Goal: Book appointment/travel/reservation

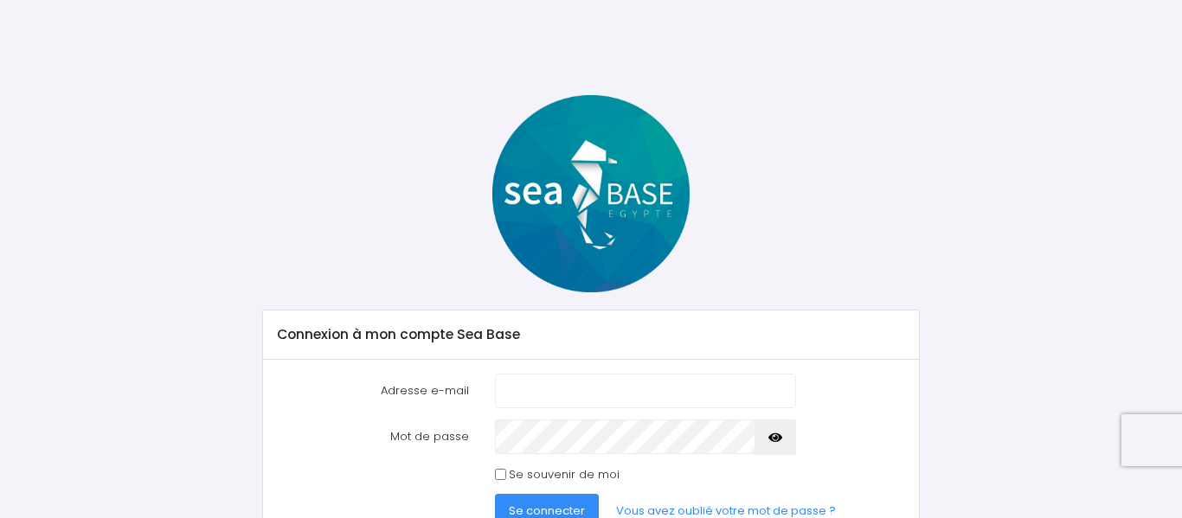
type input "ombrie@aol.com"
click at [561, 508] on span "Se connecter" at bounding box center [547, 511] width 76 height 16
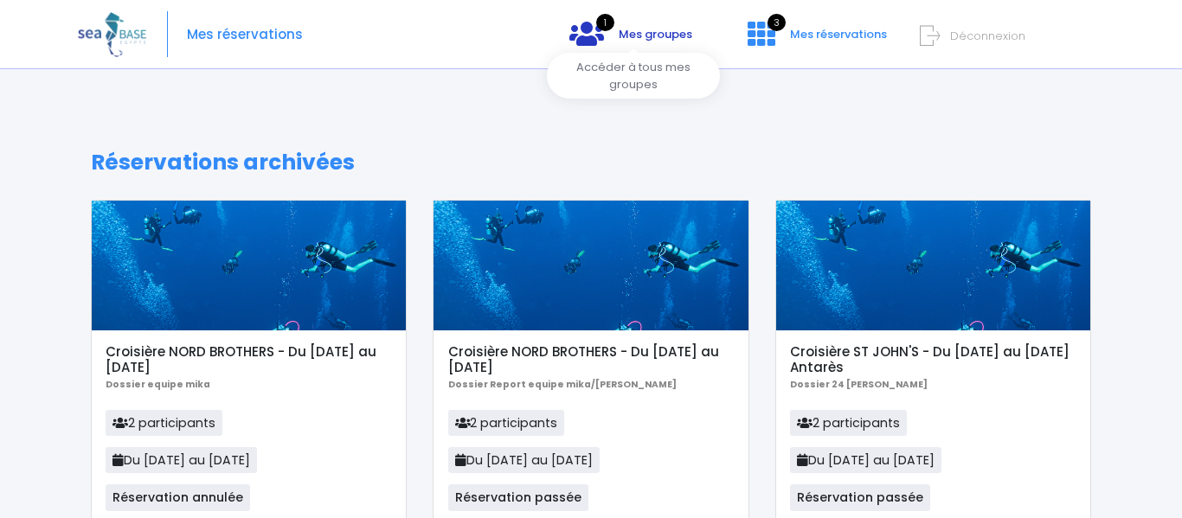
click at [638, 37] on span "Mes groupes" at bounding box center [656, 34] width 74 height 16
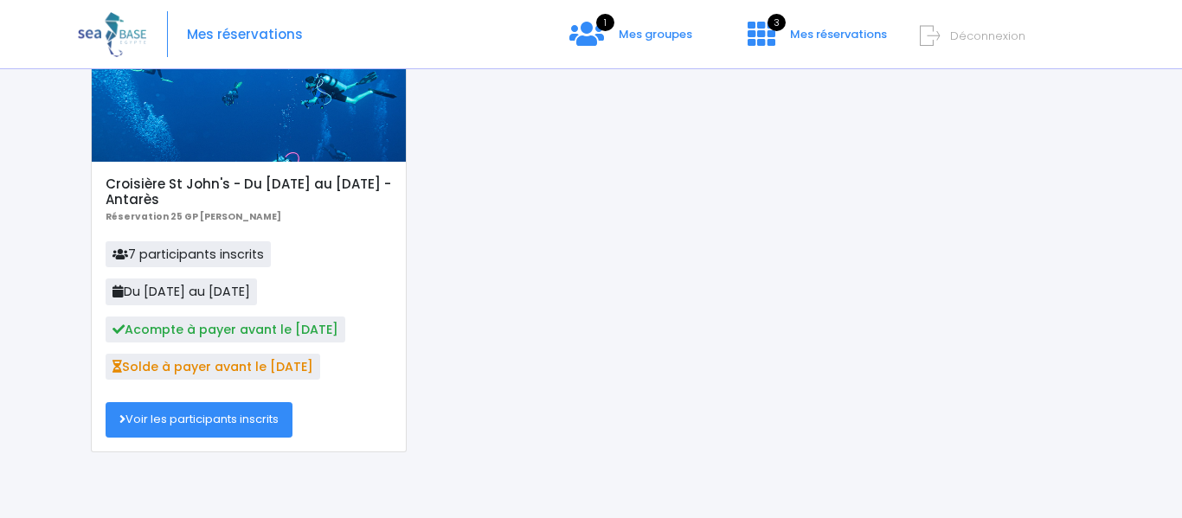
scroll to position [181, 0]
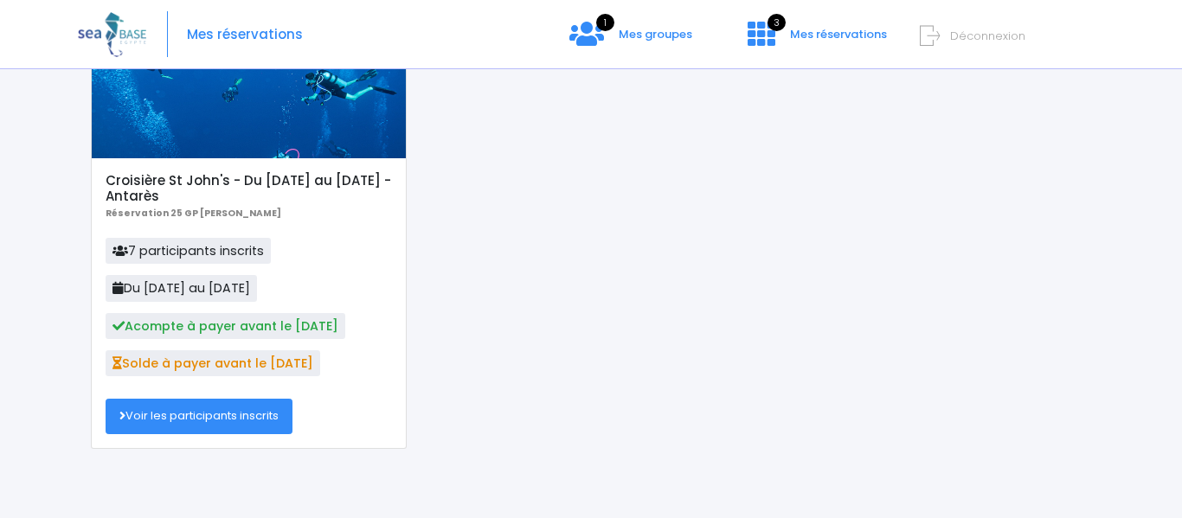
click at [219, 418] on link "Voir les participants inscrits" at bounding box center [199, 416] width 187 height 35
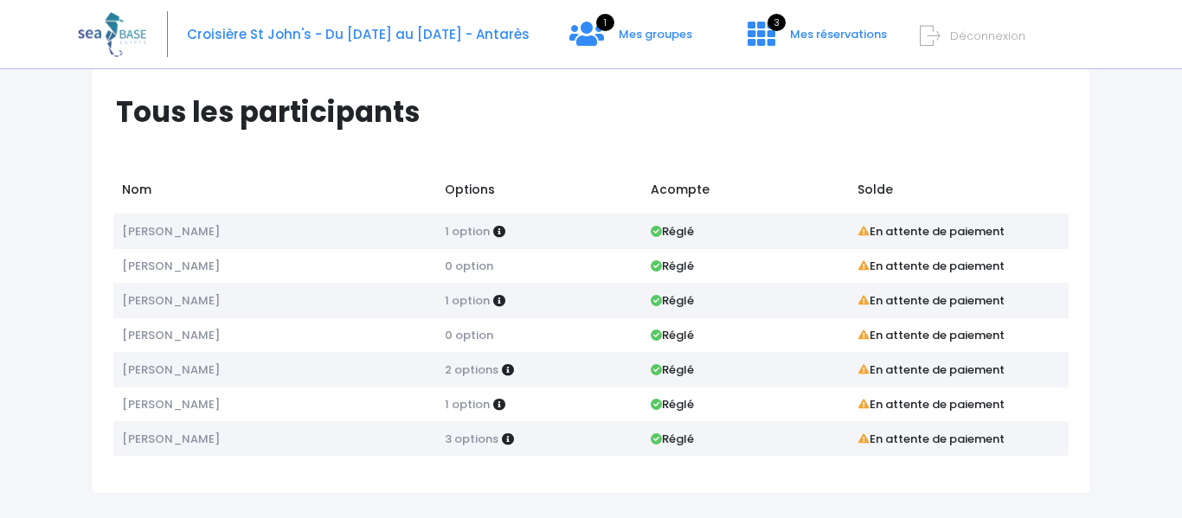
scroll to position [37, 0]
click at [628, 34] on span "Mes groupes" at bounding box center [656, 34] width 74 height 16
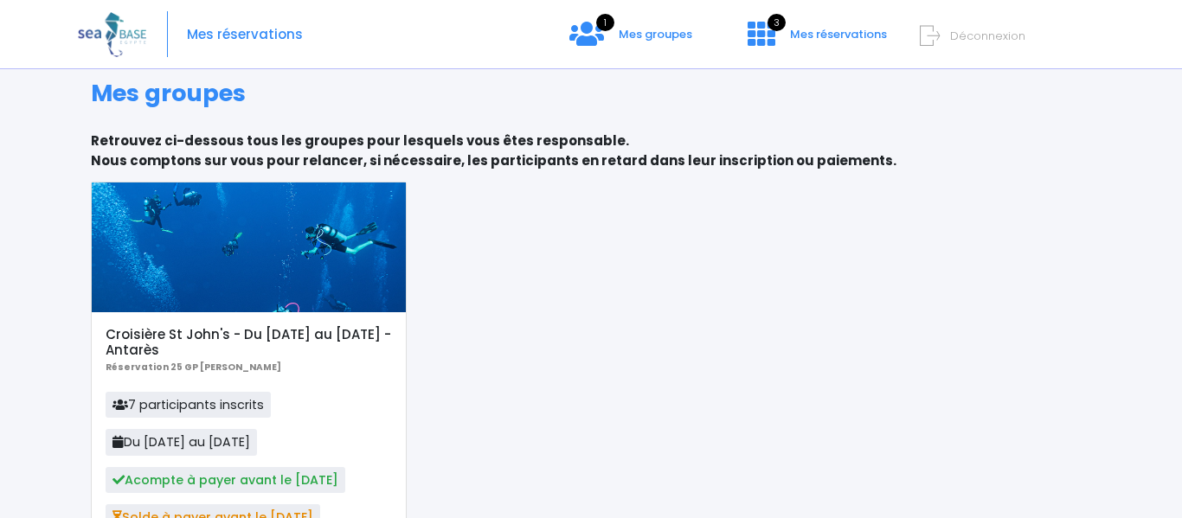
scroll to position [29, 0]
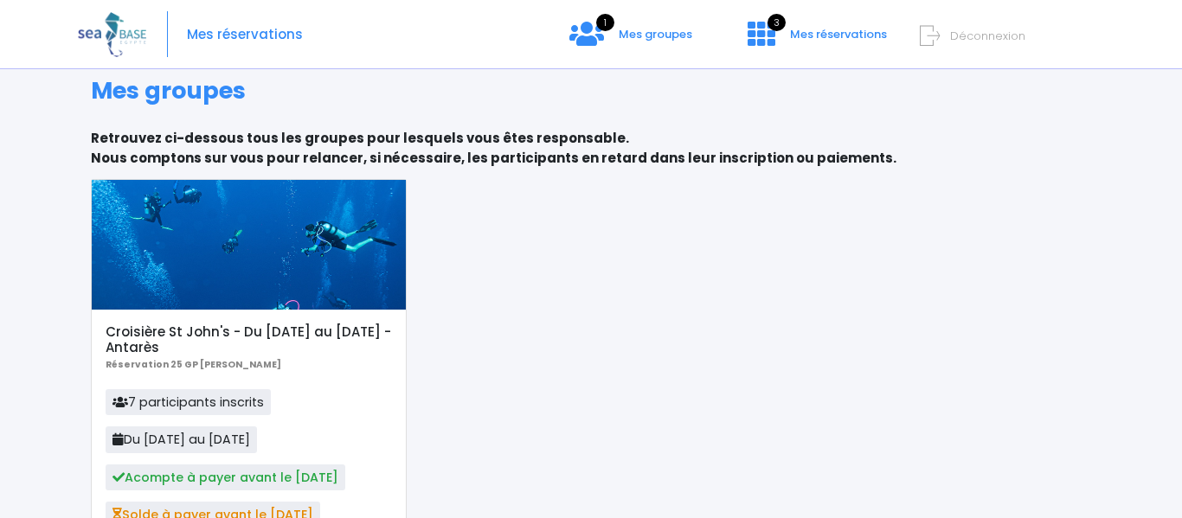
click at [192, 230] on div at bounding box center [249, 245] width 314 height 130
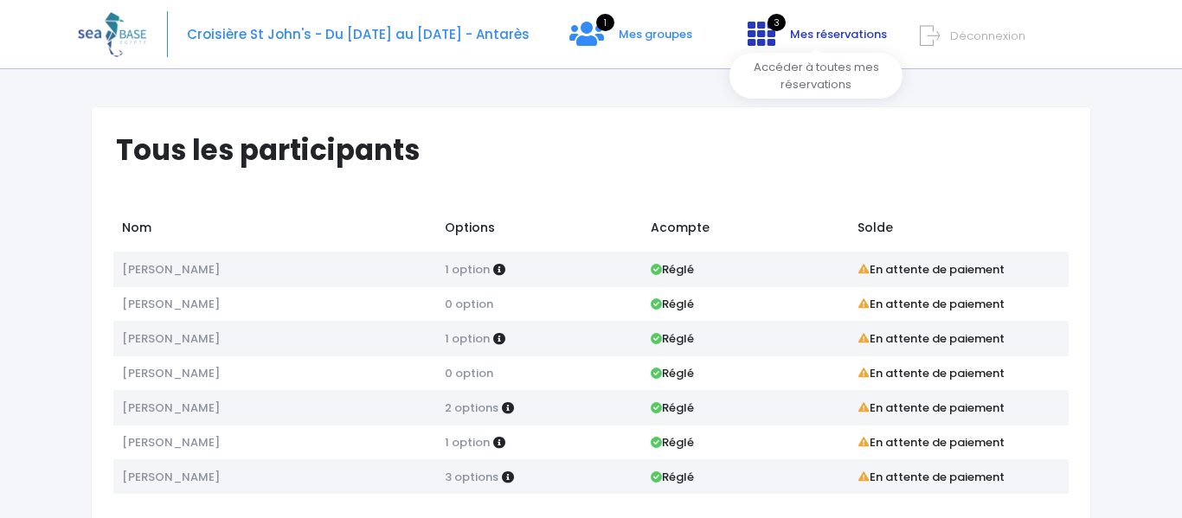
click at [824, 33] on span "Mes réservations" at bounding box center [838, 34] width 97 height 16
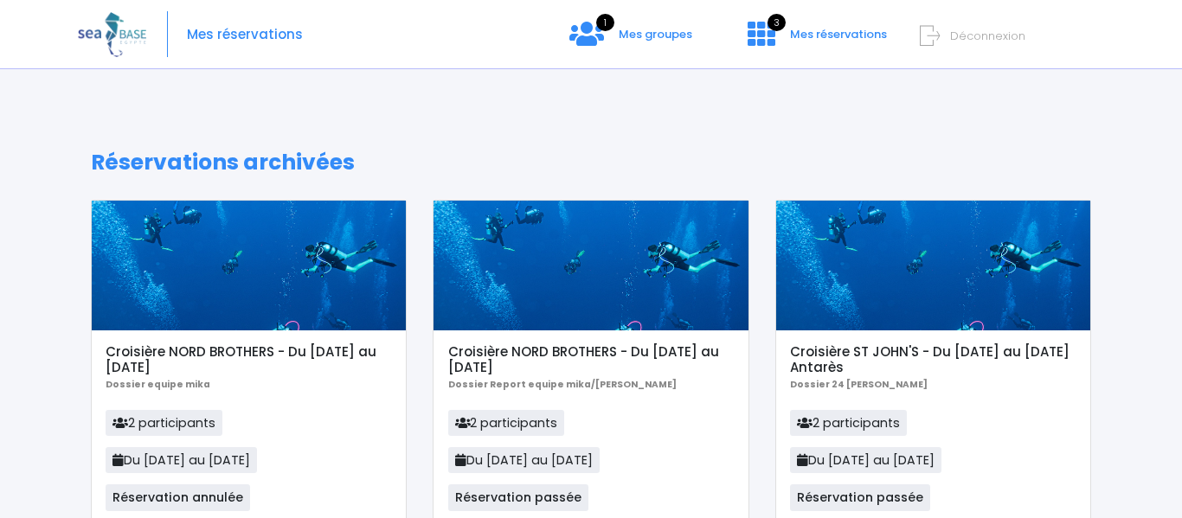
click at [985, 35] on span "Déconnexion" at bounding box center [987, 36] width 75 height 16
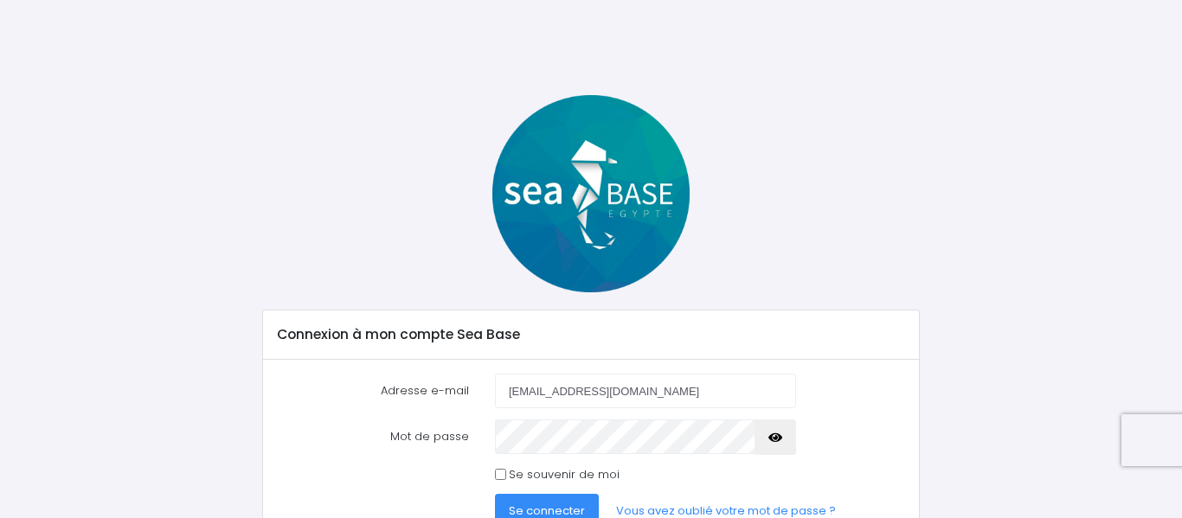
click at [615, 386] on input "ombrie@aol.com" at bounding box center [645, 391] width 301 height 35
type input "o"
type input "sylvie91150@aol.com"
click at [543, 511] on span "Se connecter" at bounding box center [547, 511] width 76 height 16
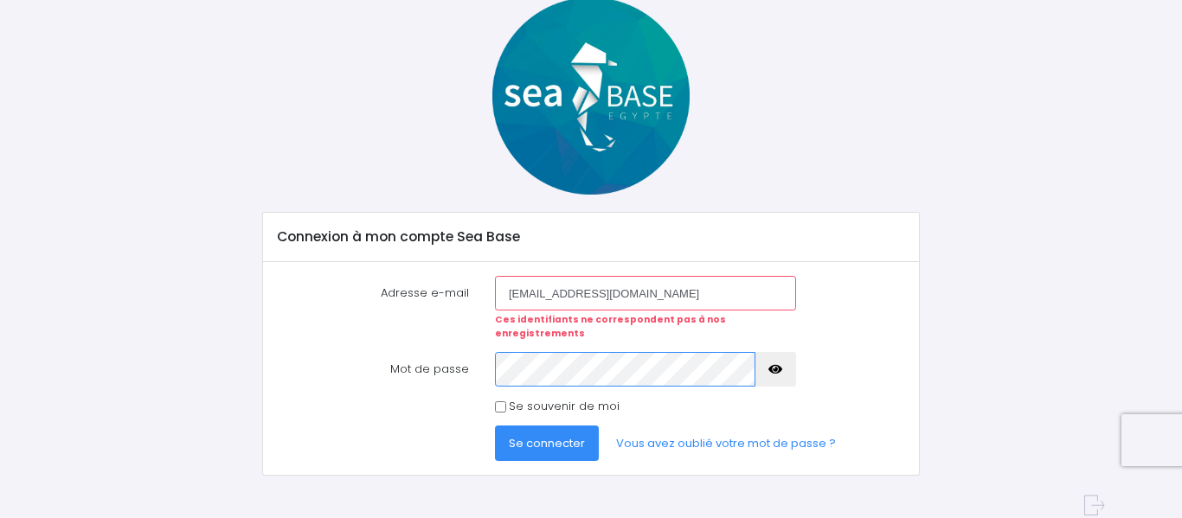
scroll to position [102, 0]
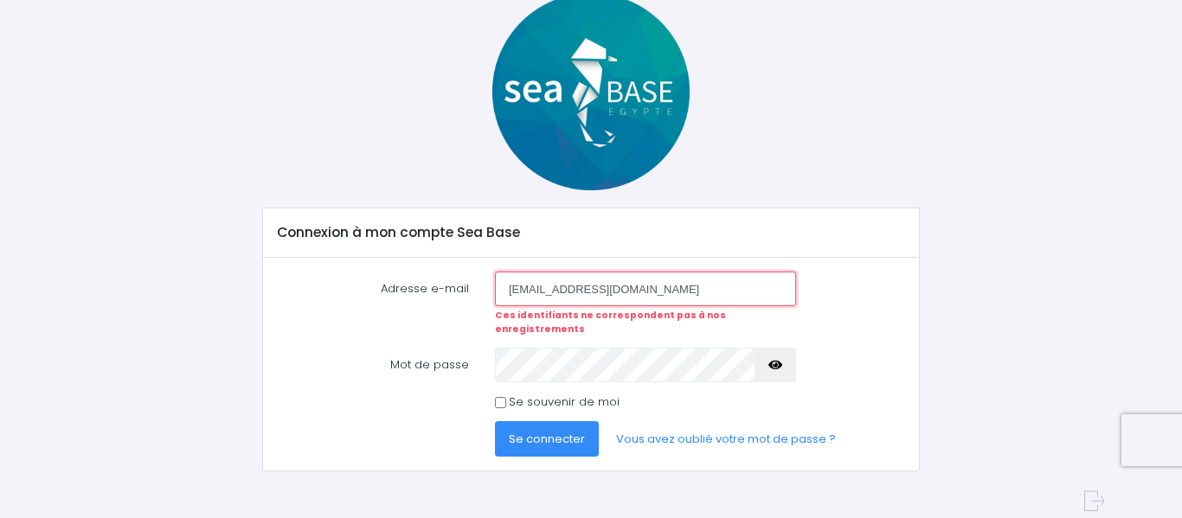
click at [650, 294] on input "[EMAIL_ADDRESS][DOMAIN_NAME]" at bounding box center [645, 289] width 301 height 35
type input "o"
type input "[EMAIL_ADDRESS][DOMAIN_NAME]"
click at [773, 365] on icon "button" at bounding box center [775, 365] width 14 height 0
click at [536, 431] on span "Se connecter" at bounding box center [547, 439] width 76 height 16
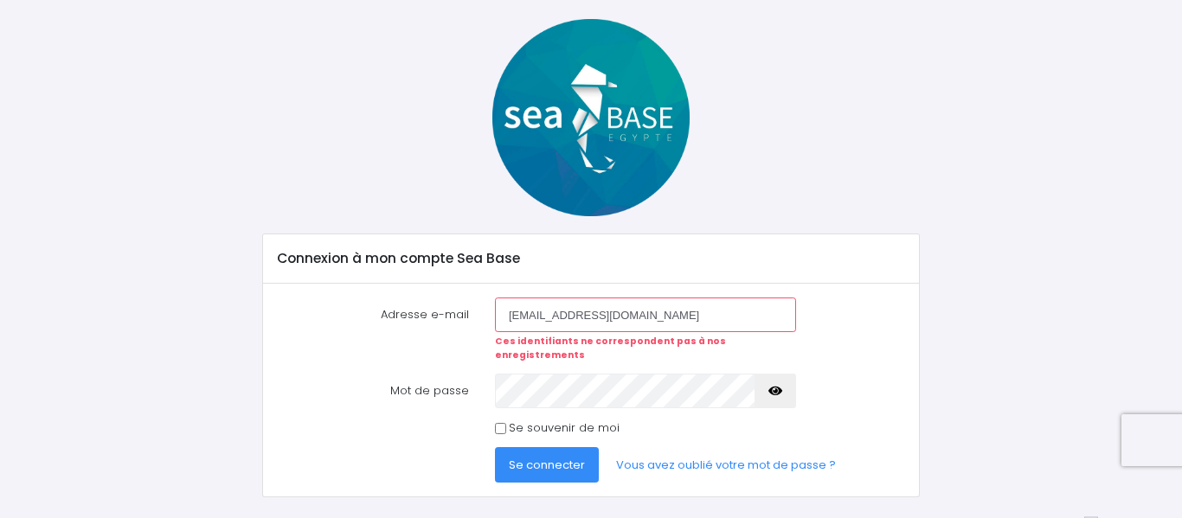
scroll to position [102, 0]
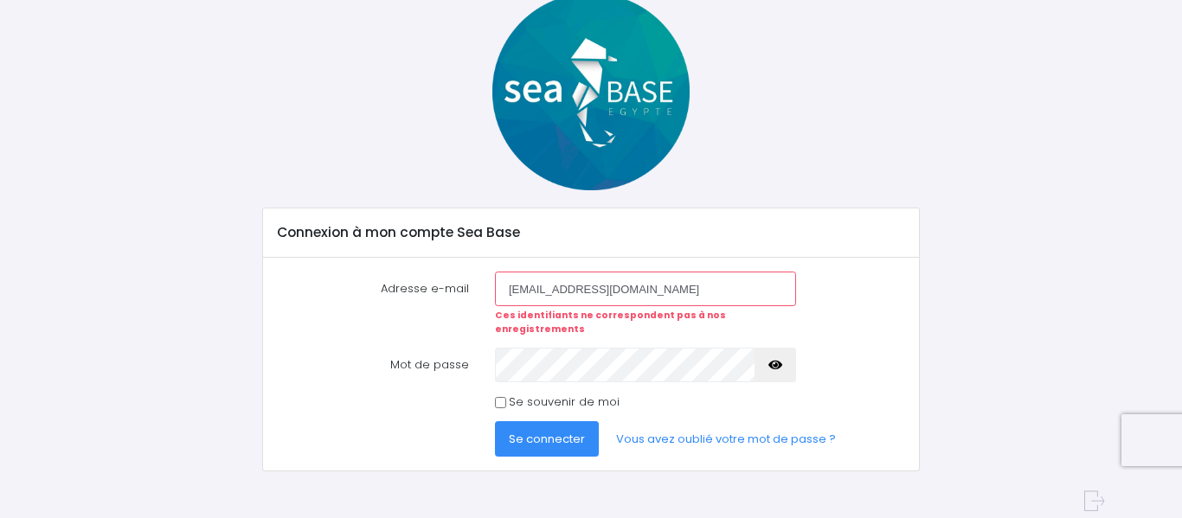
click at [660, 287] on input "[EMAIL_ADDRESS][DOMAIN_NAME]" at bounding box center [645, 289] width 301 height 35
type input "s"
click at [989, 288] on div "Connexion à mon compte Sea Base Adresse e-mail Ces identifiants ne corresponden…" at bounding box center [591, 232] width 1026 height 478
click at [545, 292] on input "Adresse e-mail" at bounding box center [645, 289] width 301 height 35
type input "sylvie91150@aol.com"
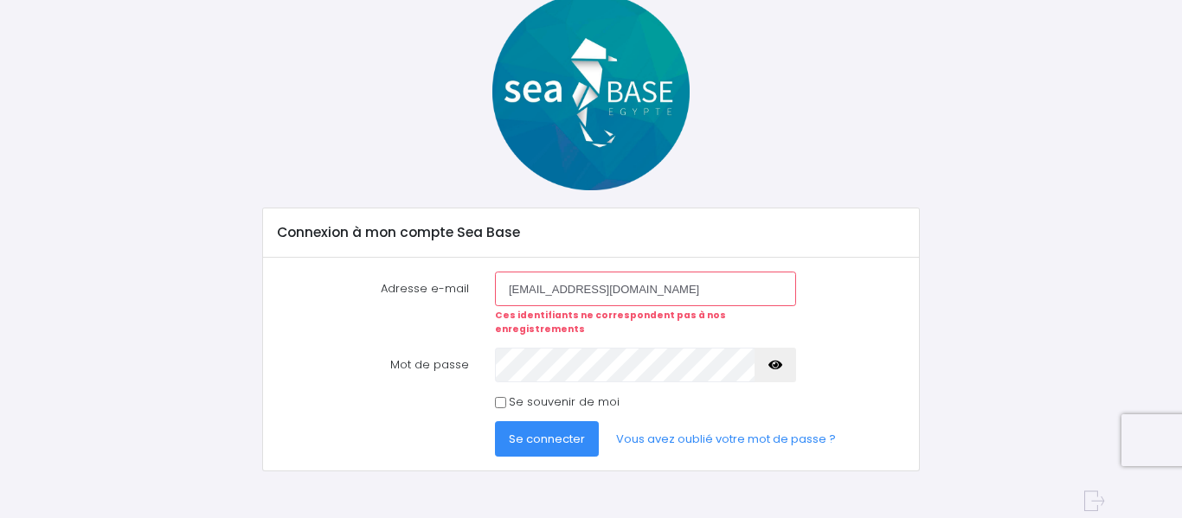
click at [499, 397] on input "Se souvenir de moi" at bounding box center [500, 402] width 11 height 11
checkbox input "true"
click at [538, 431] on span "Se connecter" at bounding box center [547, 439] width 76 height 16
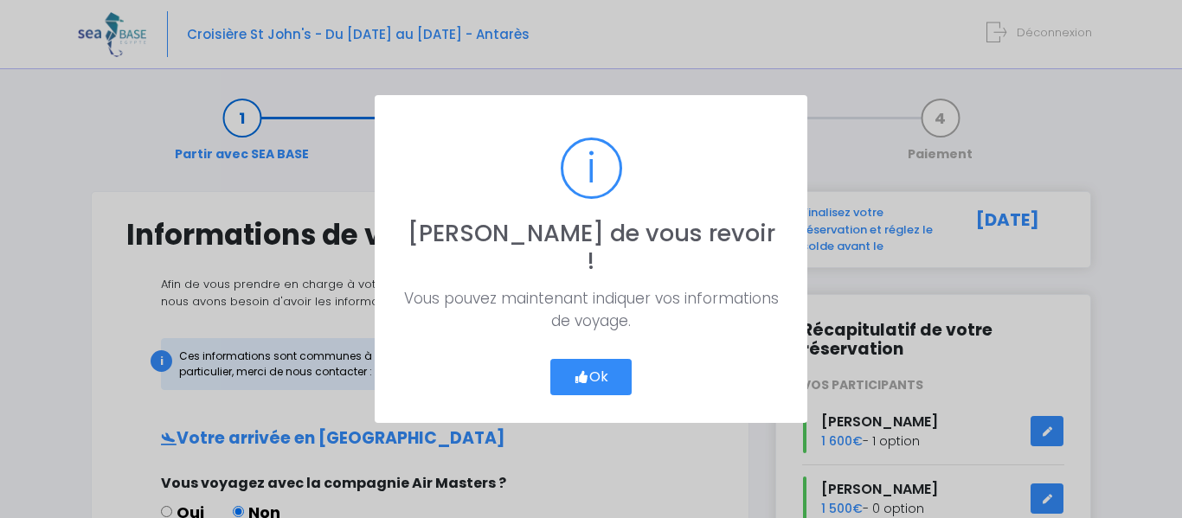
click at [601, 367] on button "Ok" at bounding box center [590, 377] width 81 height 36
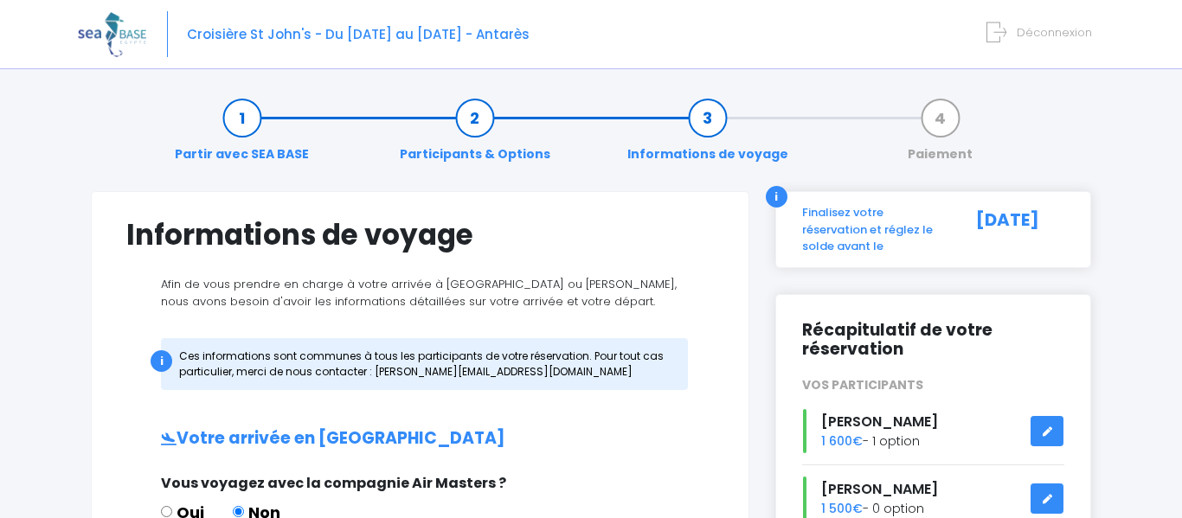
click at [1027, 33] on span "Déconnexion" at bounding box center [1054, 32] width 75 height 16
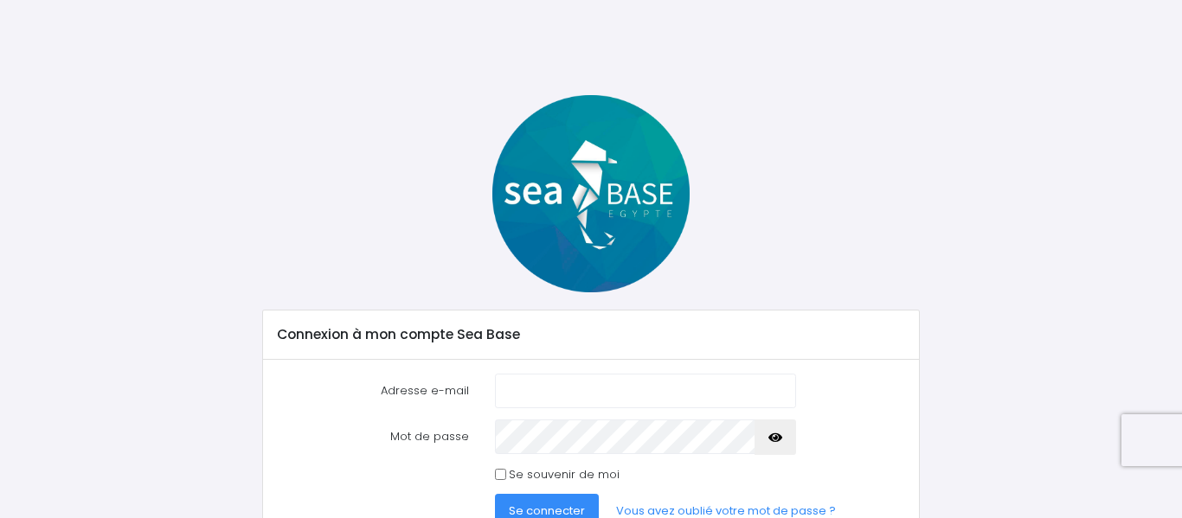
type input "[EMAIL_ADDRESS][DOMAIN_NAME]"
click at [778, 438] on icon "button" at bounding box center [775, 438] width 14 height 0
click at [501, 474] on input "Se souvenir de moi" at bounding box center [500, 474] width 11 height 11
checkbox input "true"
click at [540, 506] on span "Se connecter" at bounding box center [547, 511] width 76 height 16
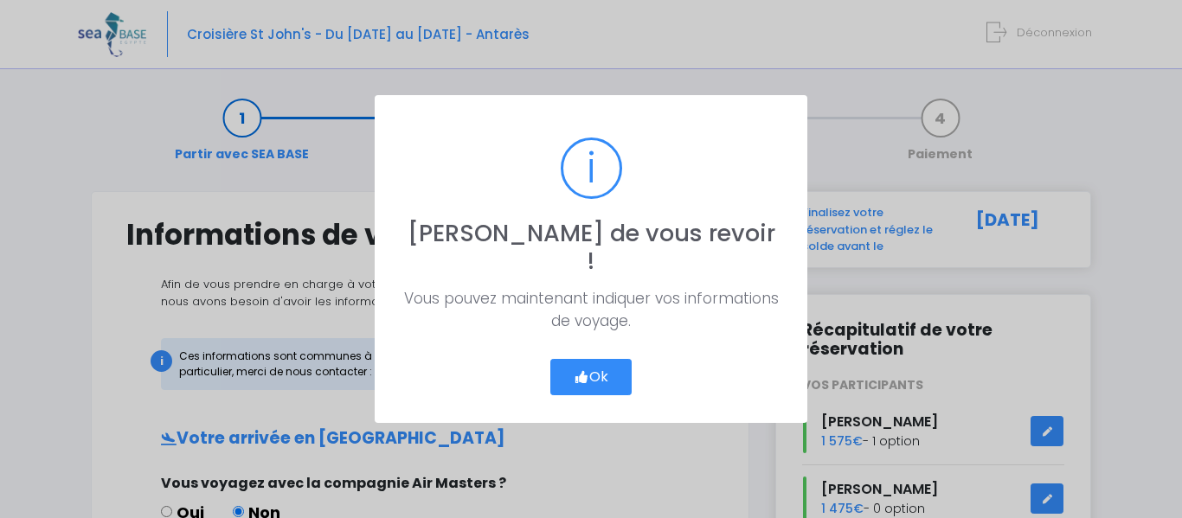
click at [602, 373] on button "Ok" at bounding box center [590, 377] width 81 height 36
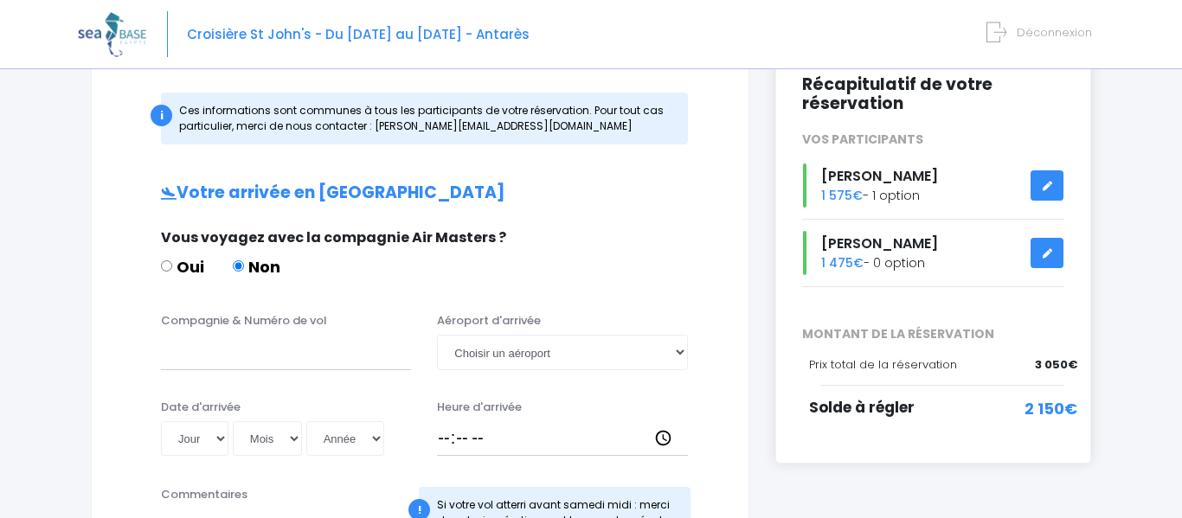
scroll to position [252, 0]
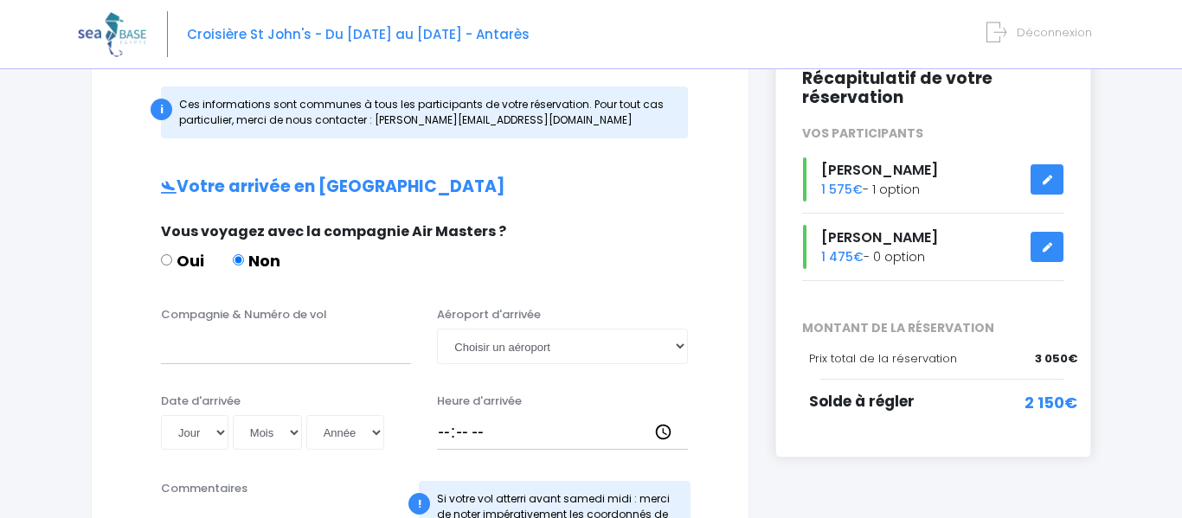
click at [236, 261] on input "Non" at bounding box center [238, 259] width 11 height 11
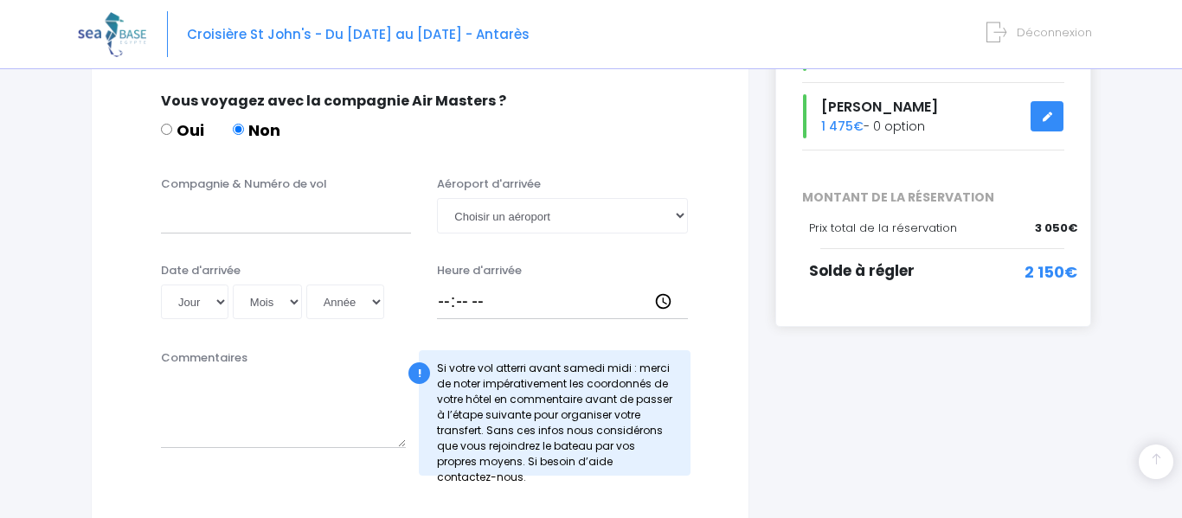
scroll to position [388, 0]
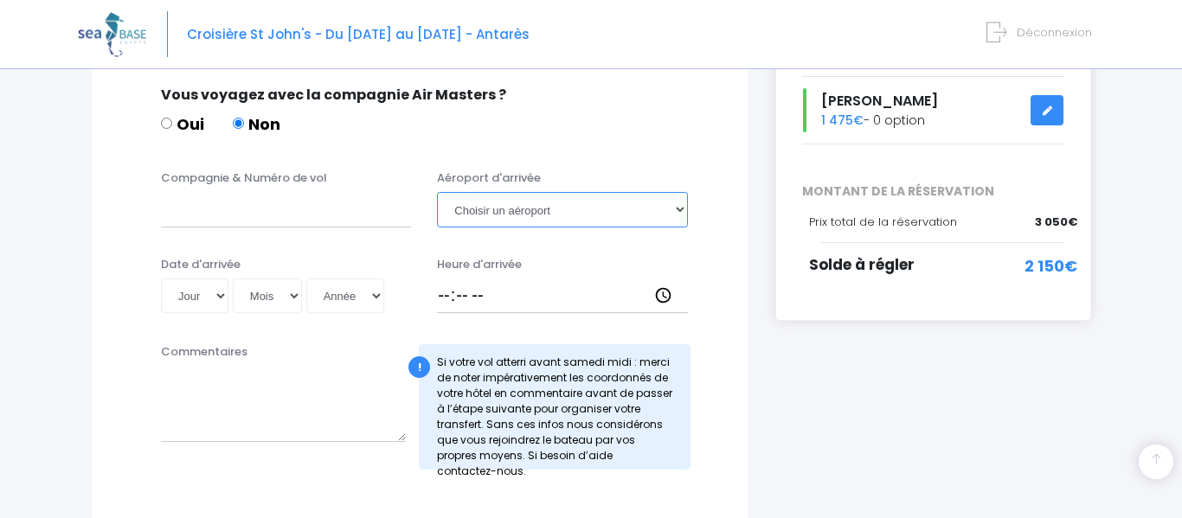
click at [674, 209] on select "Choisir un aéroport Hurghada Marsa Alam" at bounding box center [562, 209] width 250 height 35
select select "Hurghada"
click at [437, 192] on select "Choisir un aéroport Hurghada Marsa Alam" at bounding box center [562, 209] width 250 height 35
click at [237, 124] on input "Non" at bounding box center [238, 123] width 11 height 11
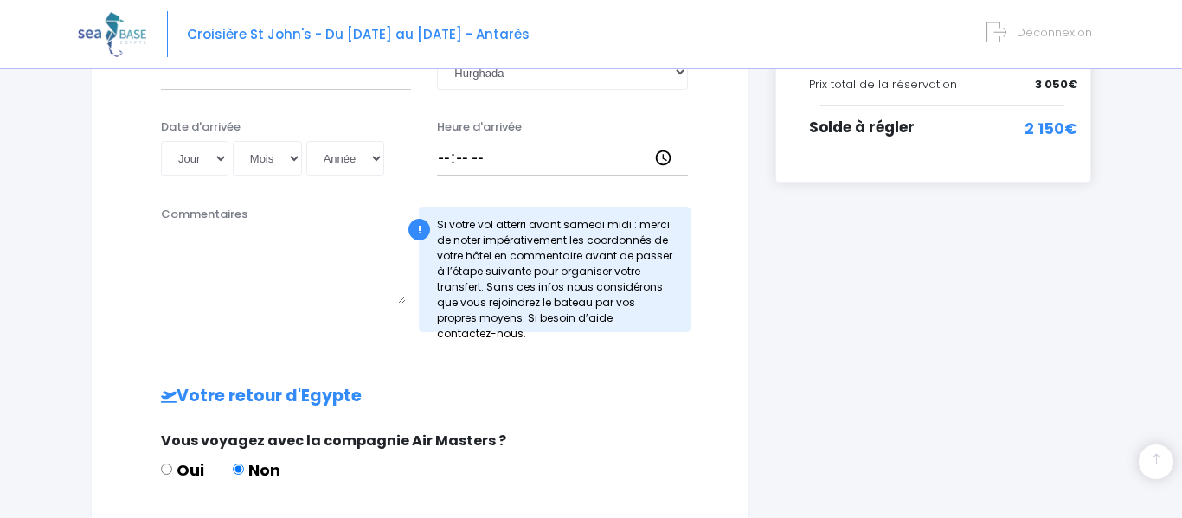
scroll to position [531, 0]
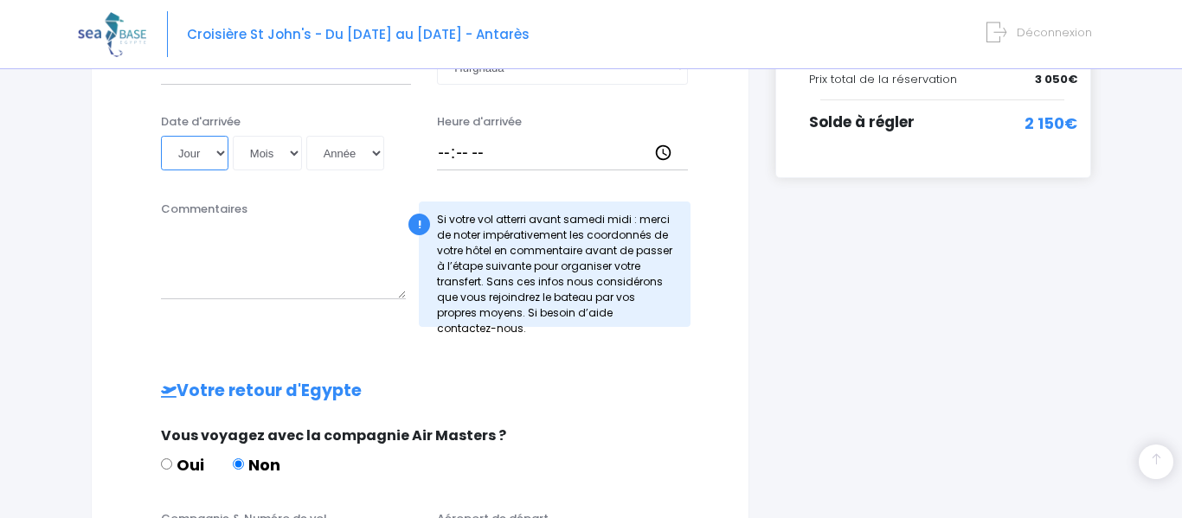
click at [209, 155] on select "Jour 01 02 03 04 05 06 07 08 09 10 11 12 13 14 15 16 17 18 19 20 21 22 23 24 25…" at bounding box center [194, 153] width 67 height 35
select select "05"
click at [161, 136] on select "Jour 01 02 03 04 05 06 07 08 09 10 11 12 13 14 15 16 17 18 19 20 21 22 23 24 25…" at bounding box center [194, 153] width 67 height 35
click at [269, 149] on select "Mois 01 02 03 04 05 06 07 08 09 10 11 12" at bounding box center [267, 153] width 69 height 35
select select "12"
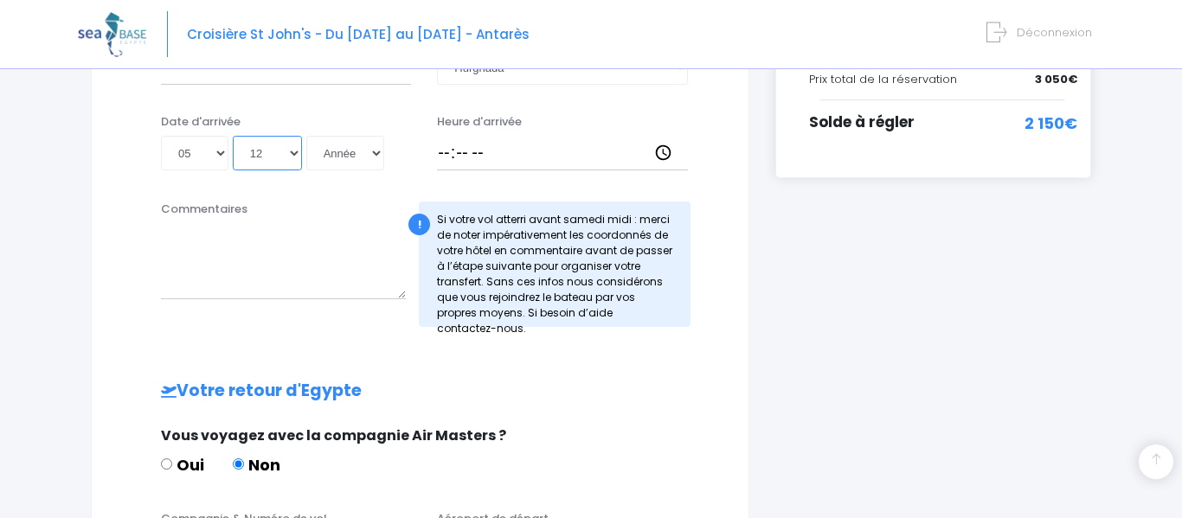
click at [233, 136] on select "Mois 01 02 03 04 05 06 07 08 09 10 11 12" at bounding box center [267, 153] width 69 height 35
click at [328, 158] on select "Année 2045 2044 2043 2042 2041 2040 2039 2038 2037 2036 2035 2034 2033 2032 203…" at bounding box center [345, 153] width 78 height 35
select select "2025"
click at [306, 136] on select "Année 2045 2044 2043 2042 2041 2040 2039 2038 2037 2036 2035 2034 2033 2032 203…" at bounding box center [345, 153] width 78 height 35
type input "2025-12-05"
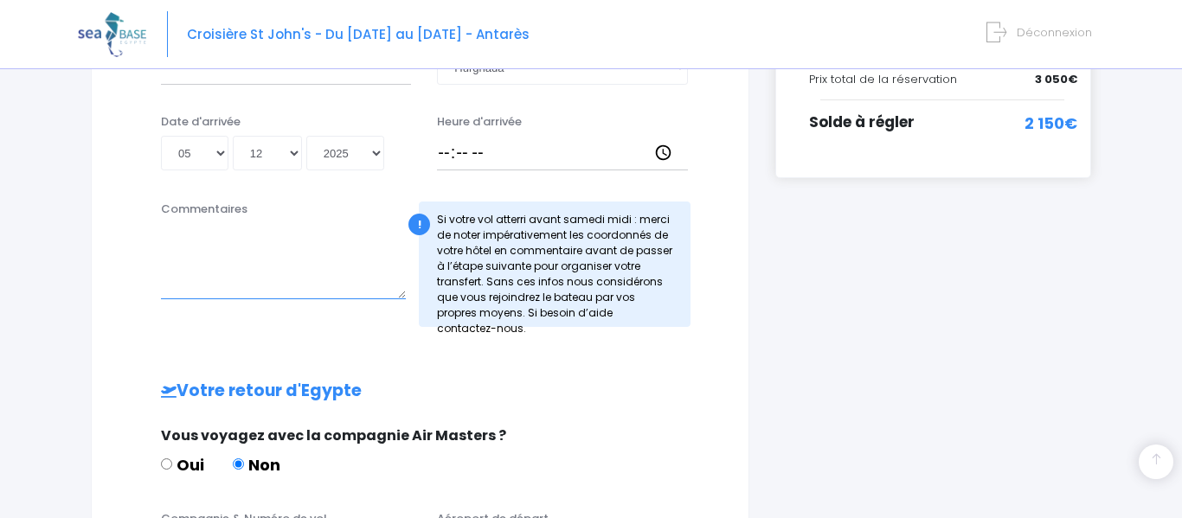
click at [254, 246] on textarea "Commentaires" at bounding box center [283, 261] width 245 height 76
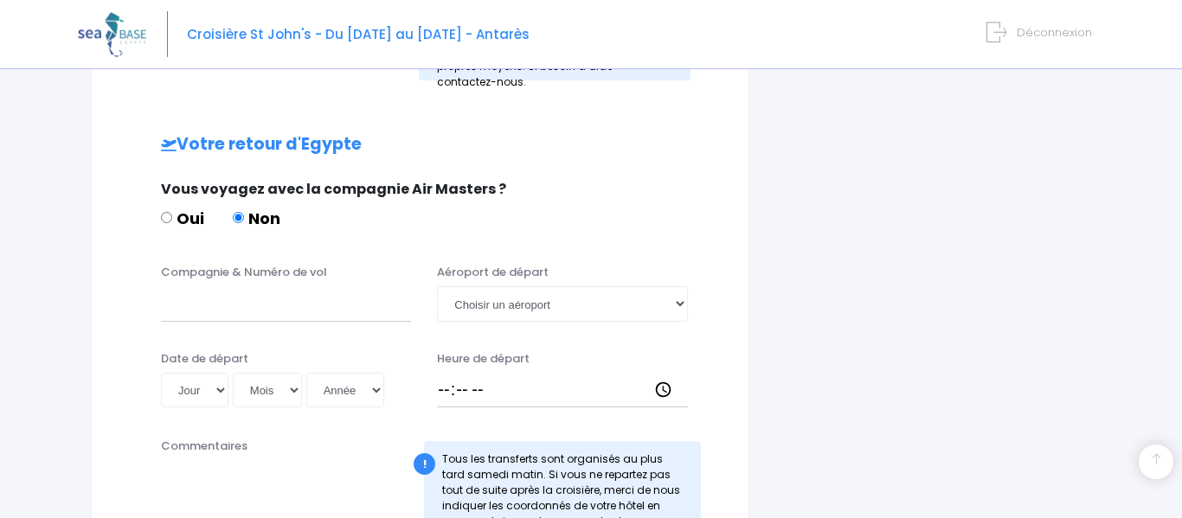
scroll to position [781, 0]
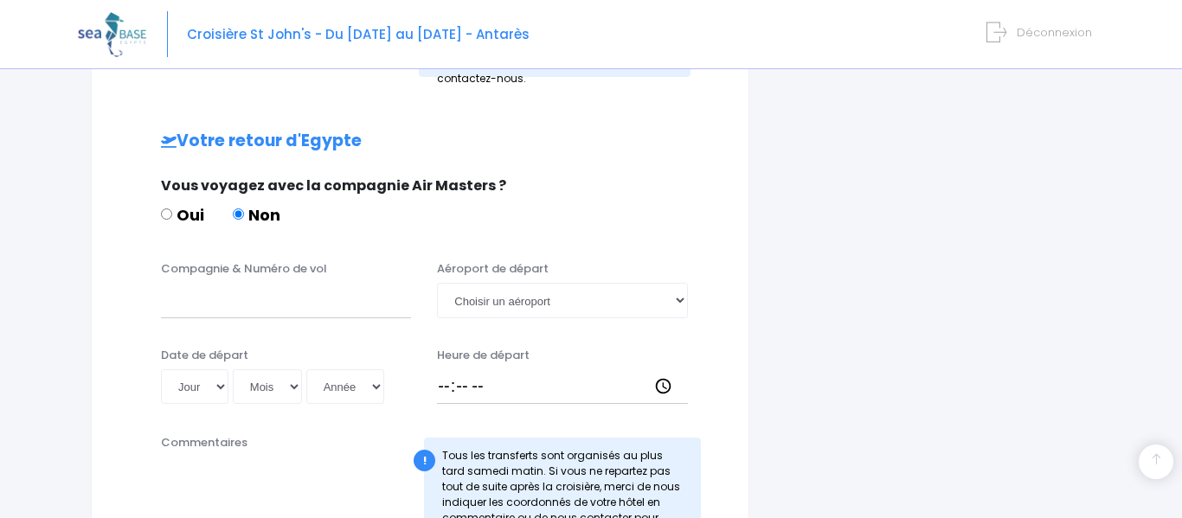
type textarea "hotel shellghada blue beac"
click at [237, 215] on input "Non" at bounding box center [238, 213] width 11 height 11
click at [230, 305] on input "Compagnie & Numéro de vol" at bounding box center [286, 300] width 250 height 35
type input "egyptair"
click at [680, 298] on select "Choisir un aéroport Hurghada Marsa Alam" at bounding box center [562, 300] width 250 height 35
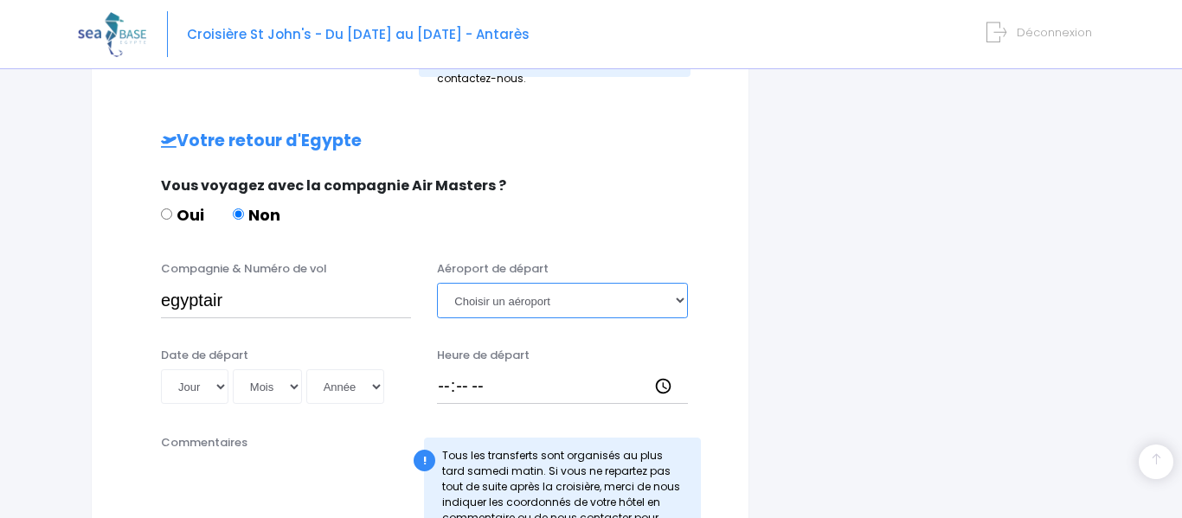
select select "Hurghada"
click at [437, 283] on select "Choisir un aéroport Hurghada Marsa Alam" at bounding box center [562, 300] width 250 height 35
click at [206, 386] on select "Jour 01 02 03 04 05 06 07 08 09 10 11 12 13 14 15 16 17 18 19 20 21 22 23 24 25…" at bounding box center [194, 386] width 67 height 35
select select "13"
click at [161, 369] on select "Jour 01 02 03 04 05 06 07 08 09 10 11 12 13 14 15 16 17 18 19 20 21 22 23 24 25…" at bounding box center [194, 386] width 67 height 35
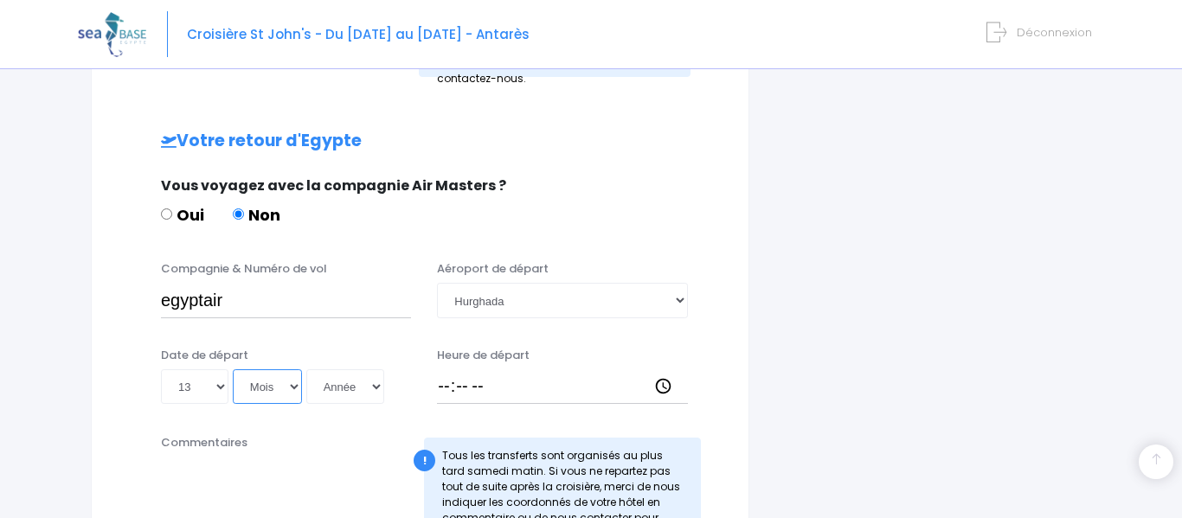
click at [265, 390] on select "Mois 01 02 03 04 05 06 07 08 09 10 11 12" at bounding box center [267, 386] width 69 height 35
select select "12"
click at [233, 369] on select "Mois 01 02 03 04 05 06 07 08 09 10 11 12" at bounding box center [267, 386] width 69 height 35
click at [338, 403] on select "Année 2045 2044 2043 2042 2041 2040 2039 2038 2037 2036 2035 2034 2033 2032 203…" at bounding box center [345, 386] width 78 height 35
select select "2025"
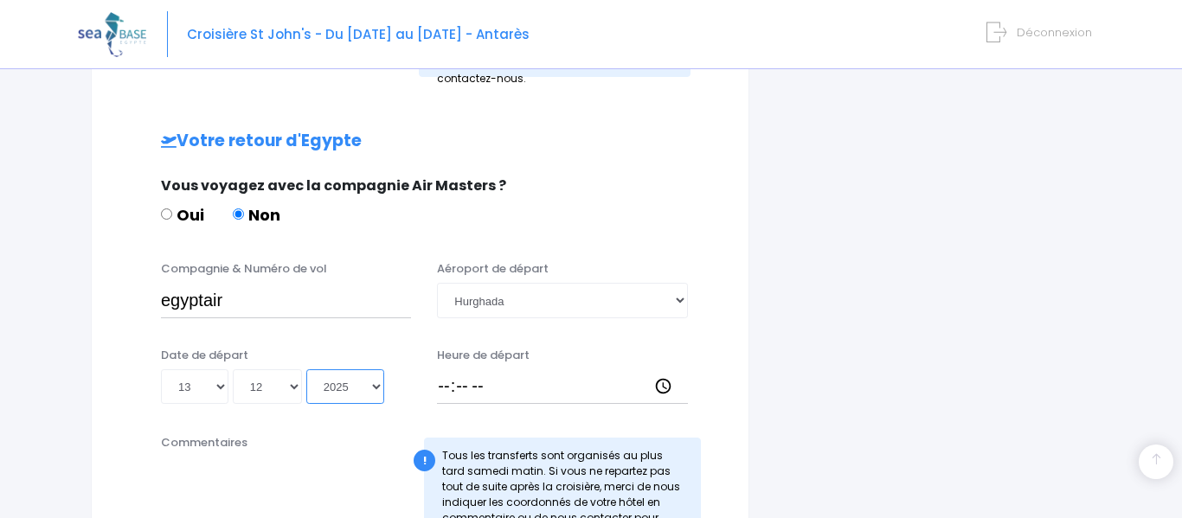
click at [306, 369] on select "Année 2045 2044 2043 2042 2041 2040 2039 2038 2037 2036 2035 2034 2033 2032 203…" at bounding box center [345, 386] width 78 height 35
type input "2025-12-13"
click at [468, 390] on input "Heure de départ" at bounding box center [562, 386] width 250 height 35
click at [662, 383] on input "Heure de départ" at bounding box center [562, 386] width 250 height 35
type input "07:55"
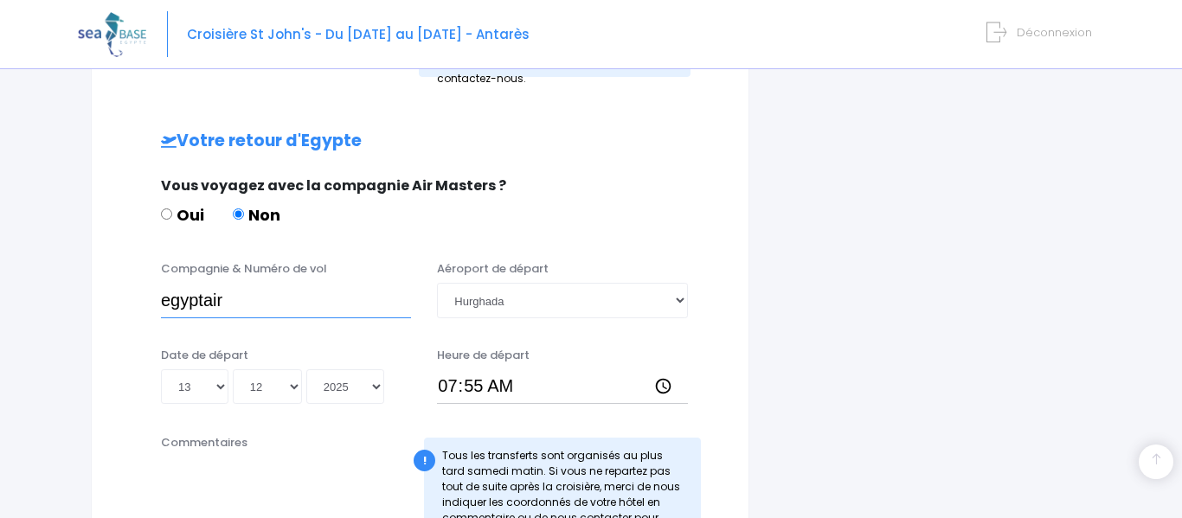
click at [253, 305] on input "egyptair" at bounding box center [286, 300] width 250 height 35
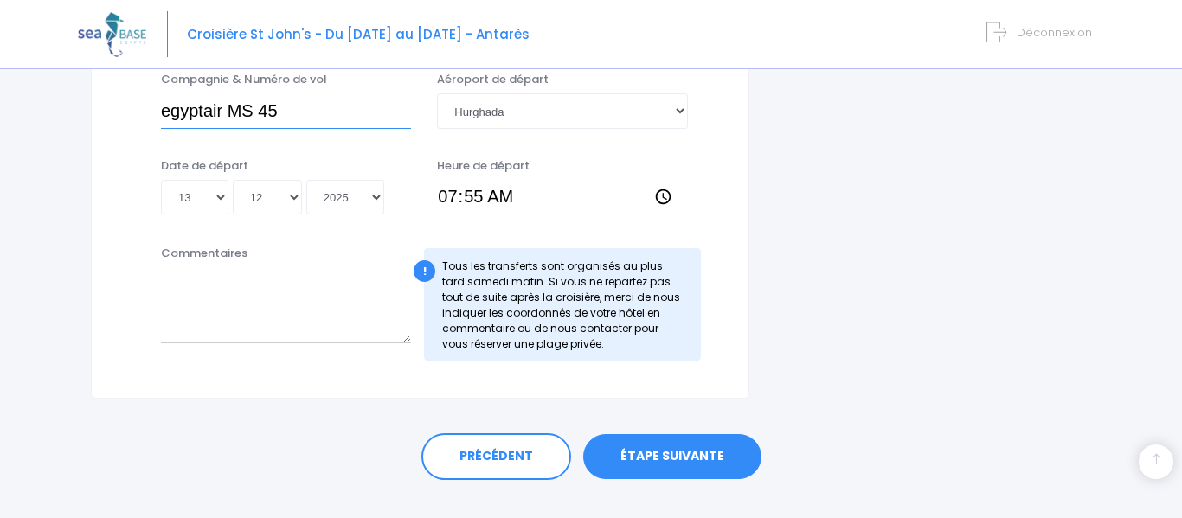
scroll to position [993, 0]
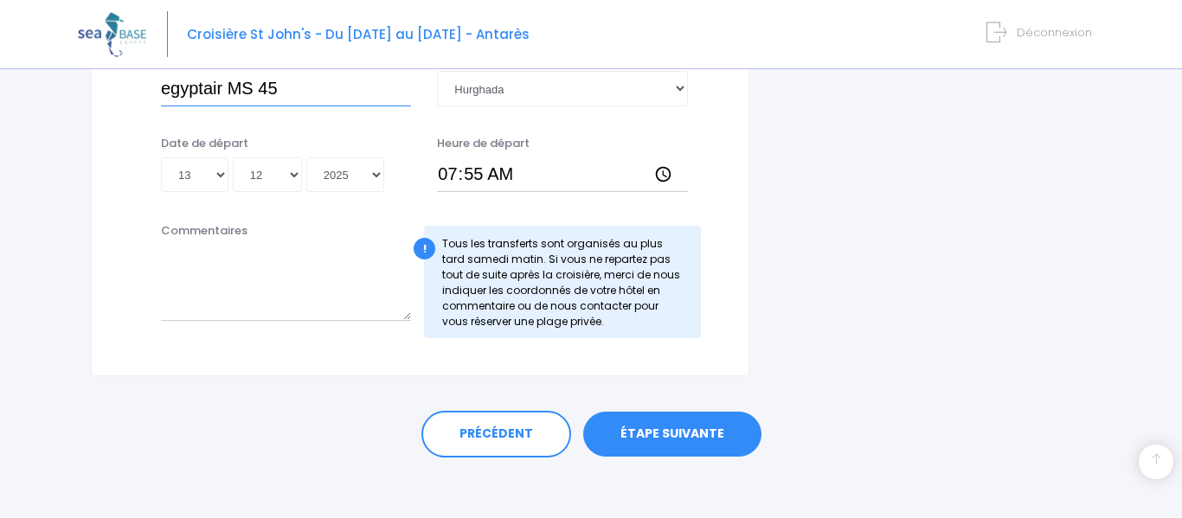
type input "egyptair MS 45"
click at [672, 433] on link "ÉTAPE SUIVANTE" at bounding box center [672, 434] width 178 height 45
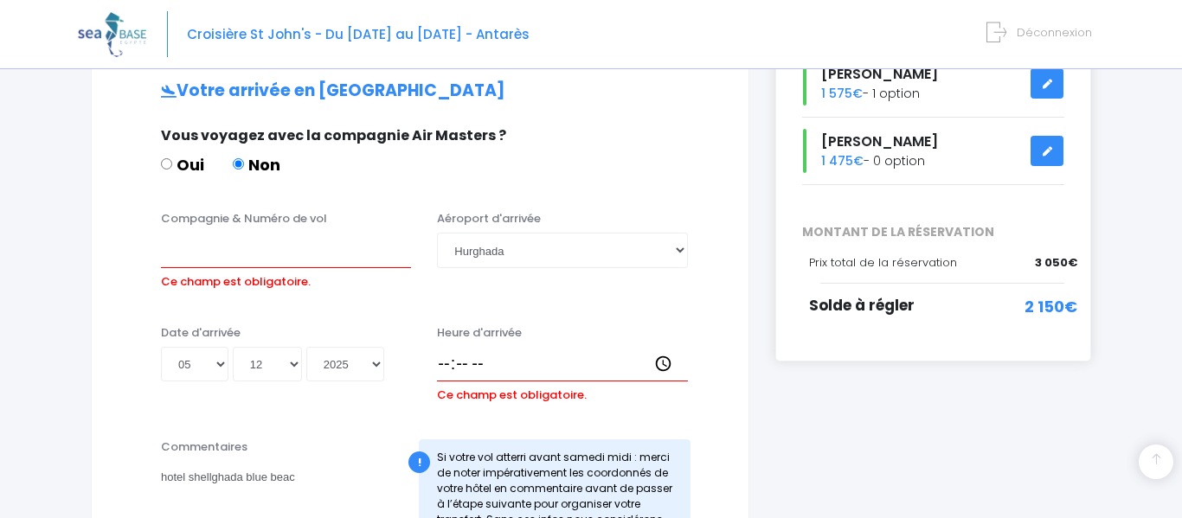
scroll to position [346, 0]
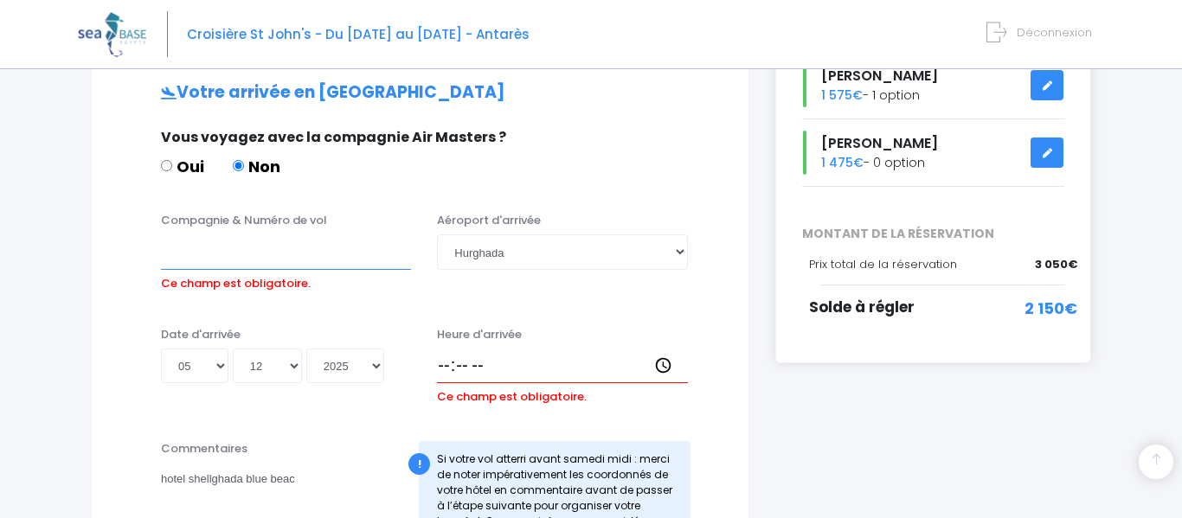
click at [253, 247] on input "Compagnie & Numéro de vol" at bounding box center [286, 251] width 250 height 35
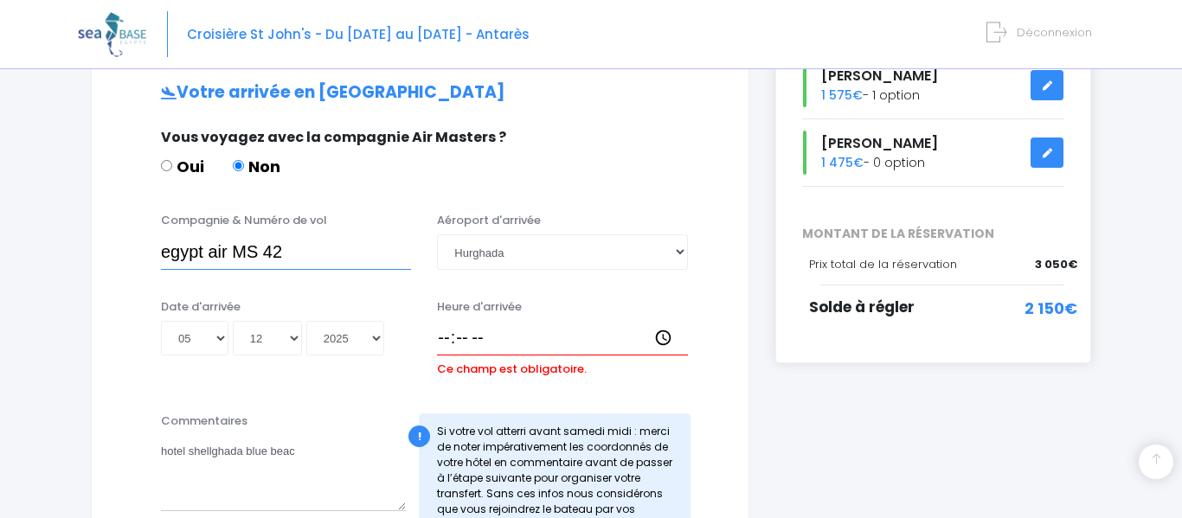
type input "egypt air MS 42"
click at [456, 335] on input "Heure d'arrivée" at bounding box center [562, 338] width 250 height 35
click at [666, 339] on input "Heure d'arrivée" at bounding box center [562, 338] width 250 height 35
type input "23:35"
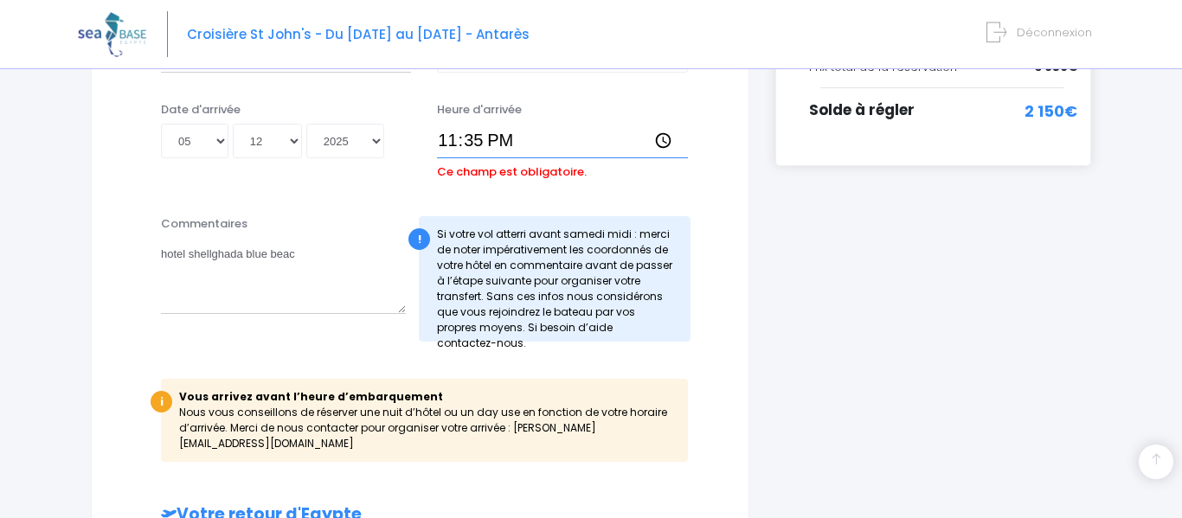
scroll to position [548, 0]
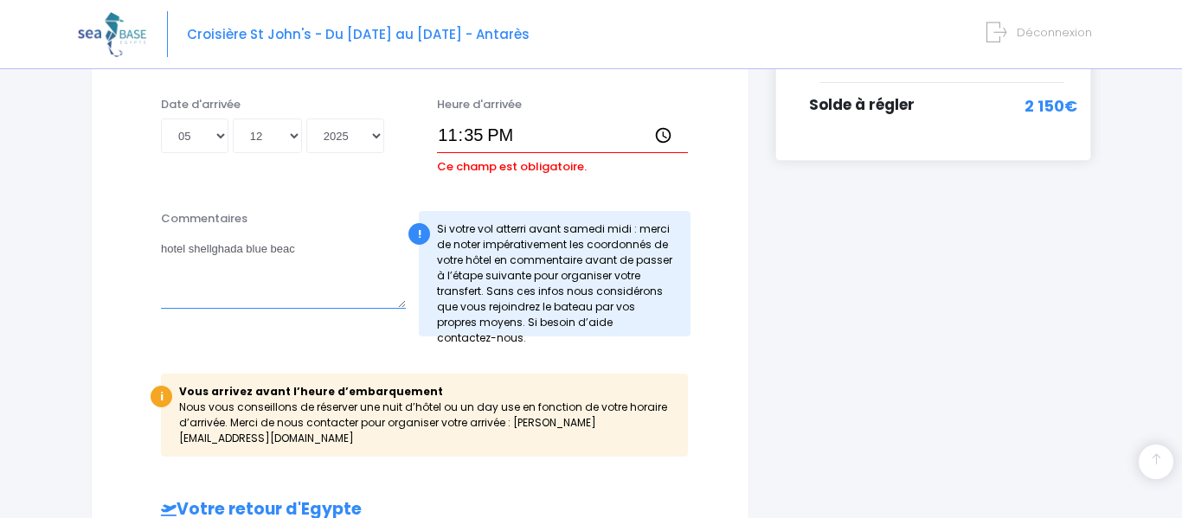
click at [349, 253] on textarea "hotel shellghada blue beac" at bounding box center [283, 271] width 245 height 76
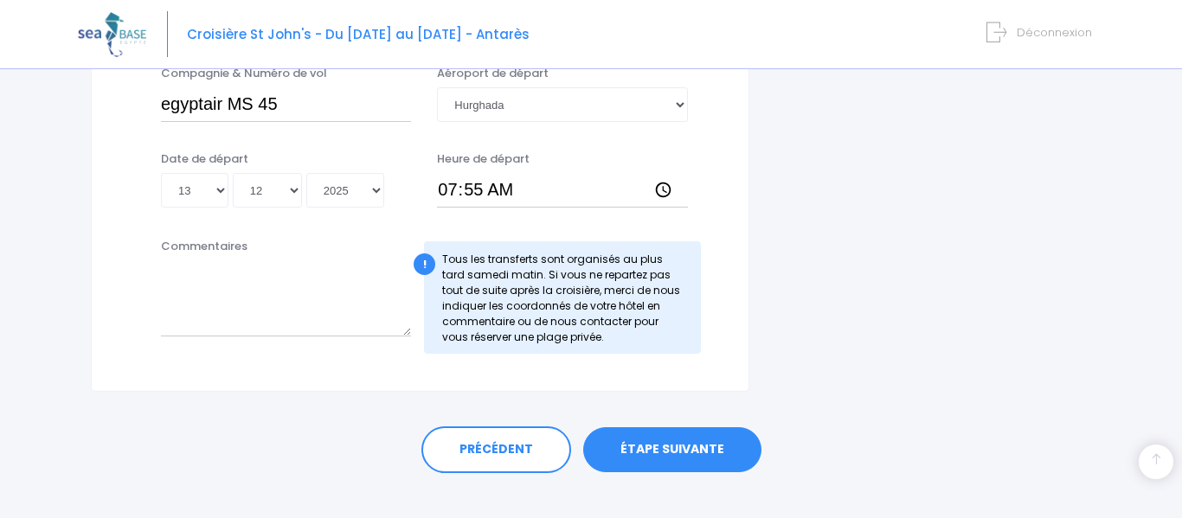
scroll to position [1095, 0]
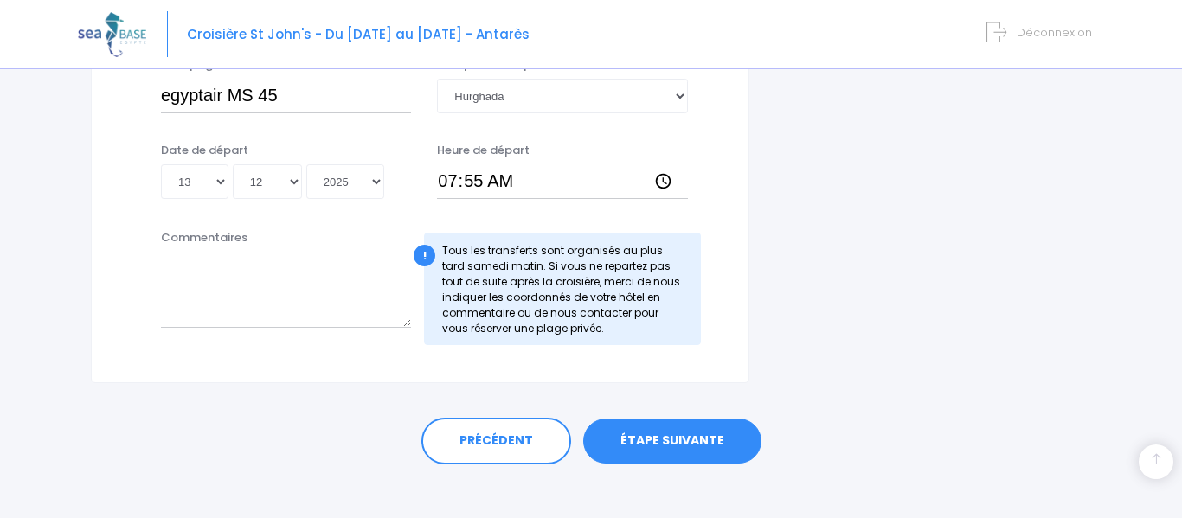
type textarea "hotel shellghada blue beach"
click at [668, 427] on link "ÉTAPE SUIVANTE" at bounding box center [672, 441] width 178 height 45
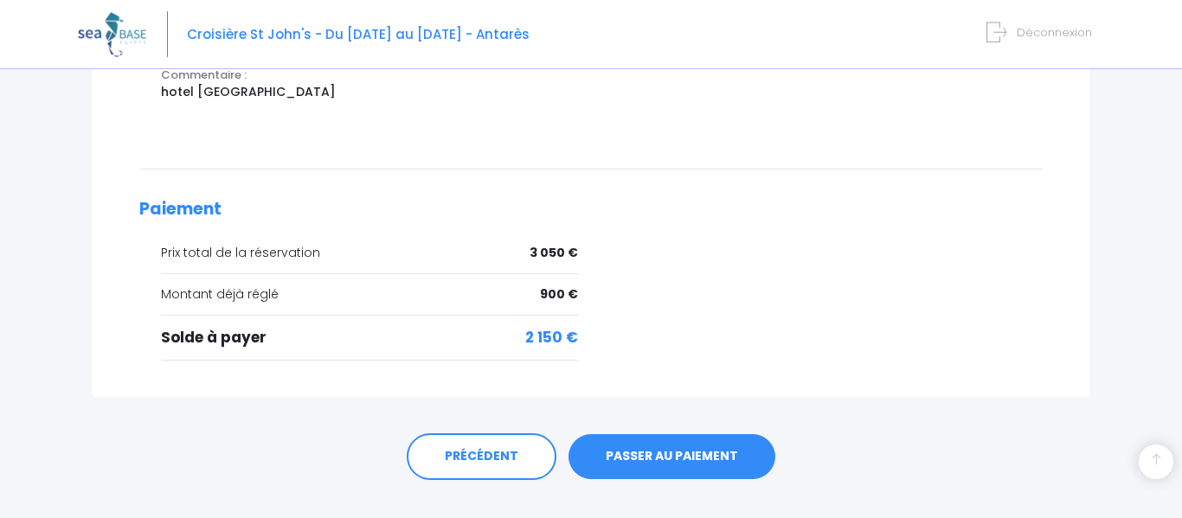
scroll to position [792, 0]
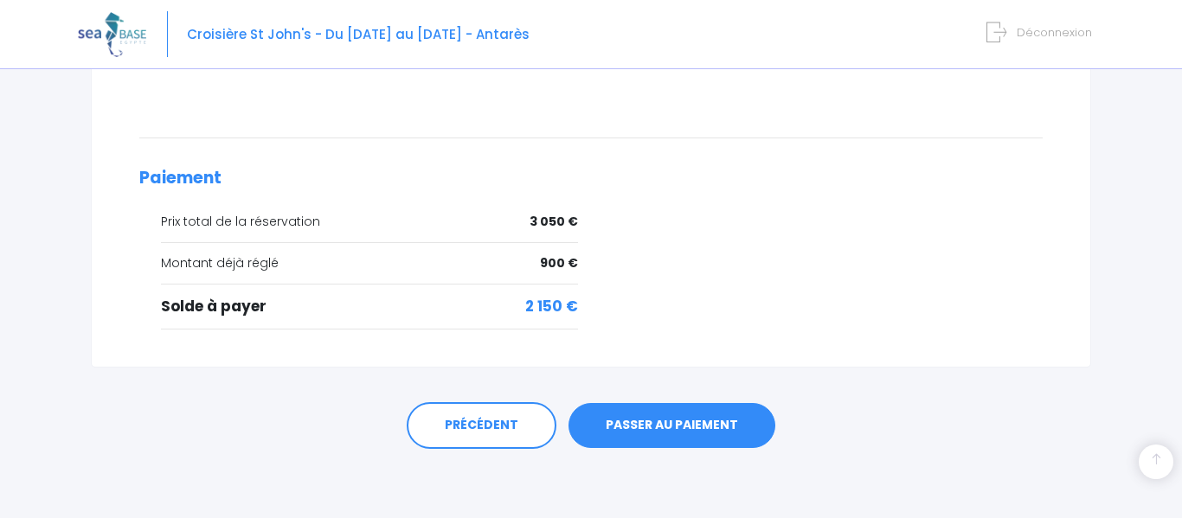
click at [652, 420] on link "PASSER AU PAIEMENT" at bounding box center [671, 425] width 207 height 45
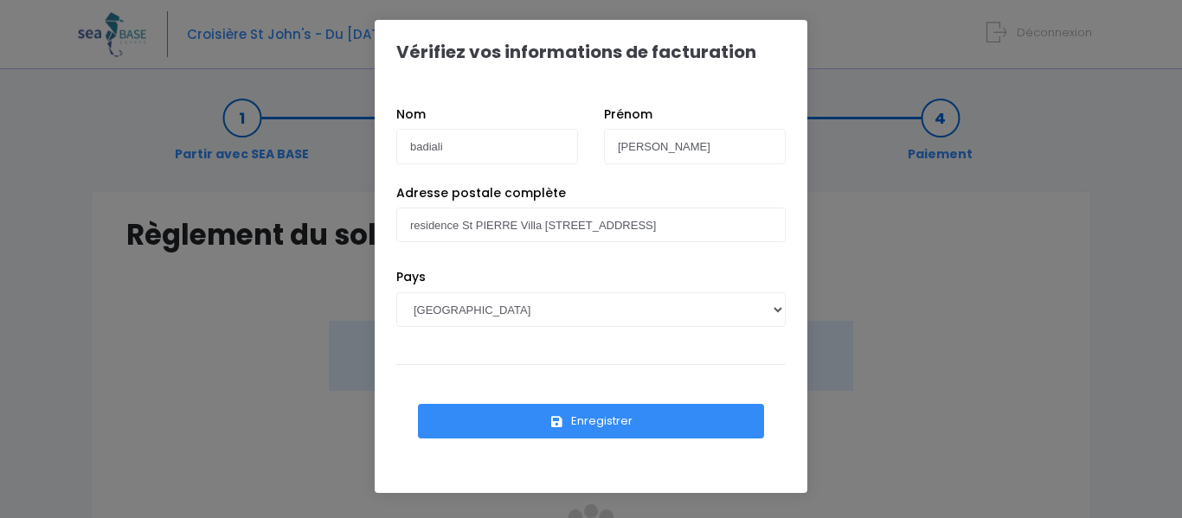
click at [599, 420] on button "Enregistrer" at bounding box center [591, 421] width 346 height 35
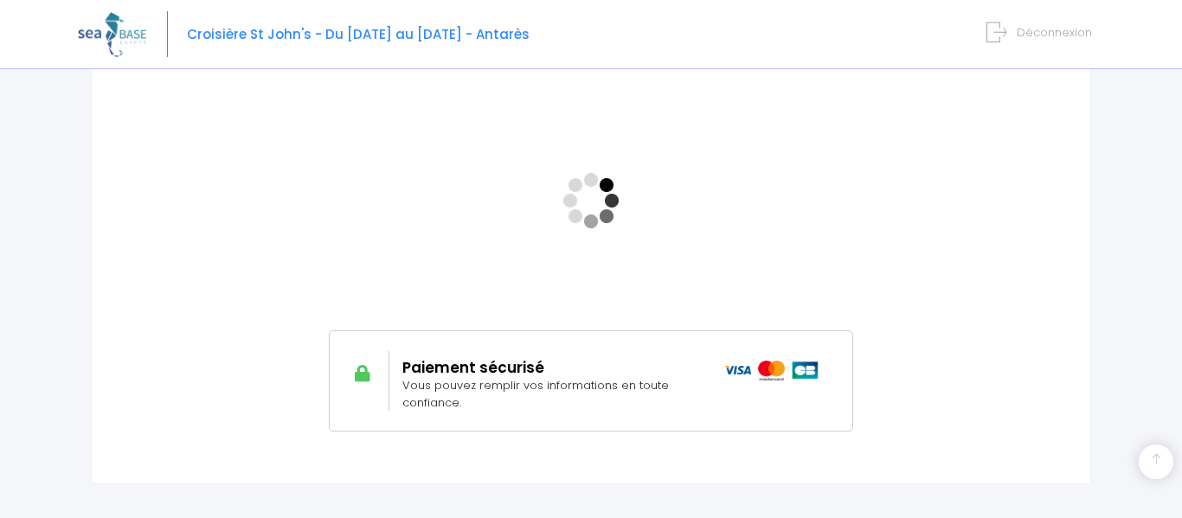
scroll to position [333, 0]
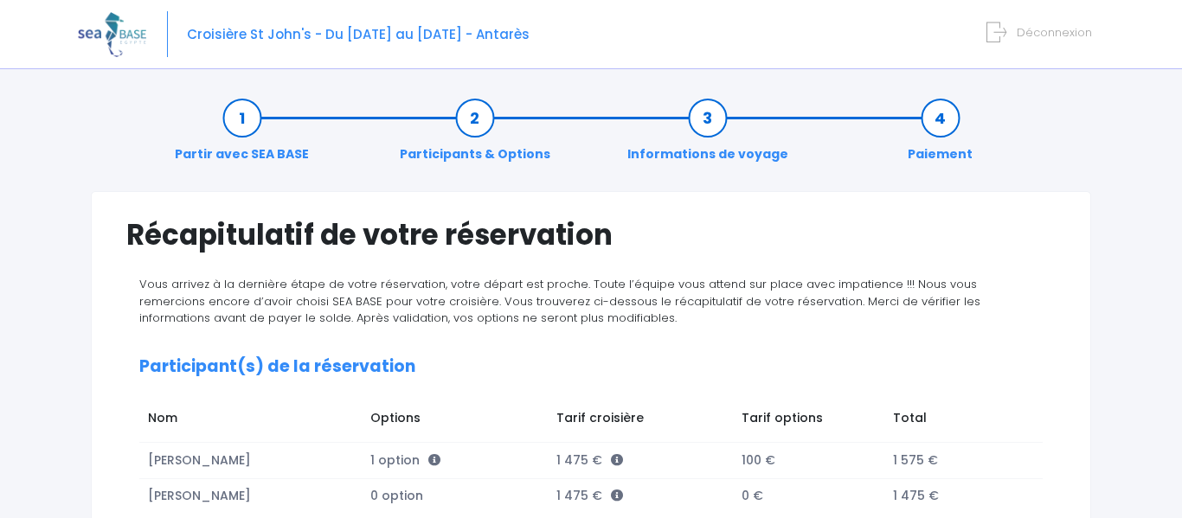
click at [1022, 30] on span "Déconnexion" at bounding box center [1054, 32] width 75 height 16
click at [1037, 25] on span "Déconnexion" at bounding box center [1054, 32] width 75 height 16
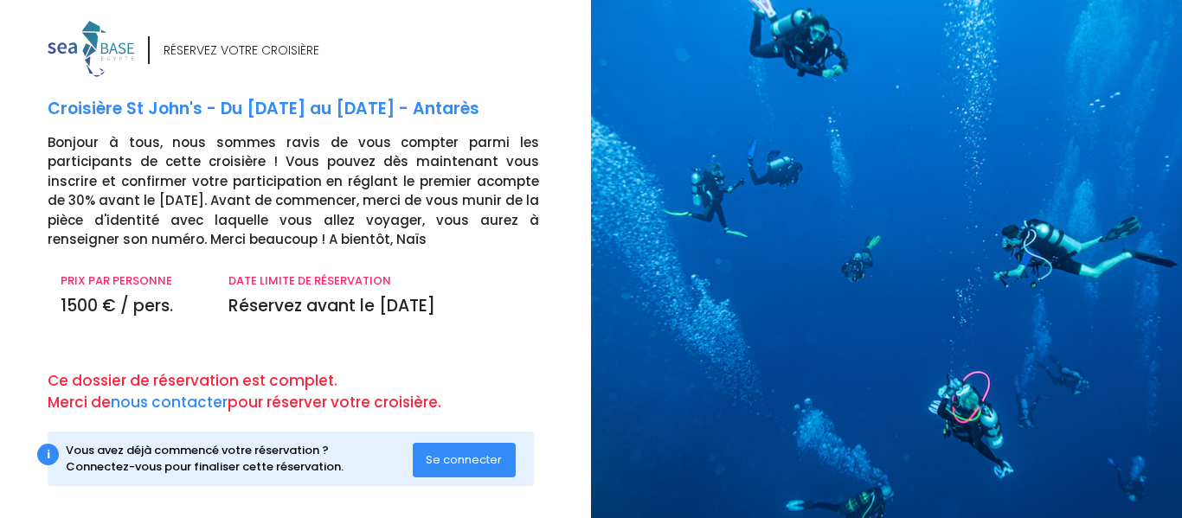
scroll to position [11, 0]
